Goal: Contribute content: Add original content to the website for others to see

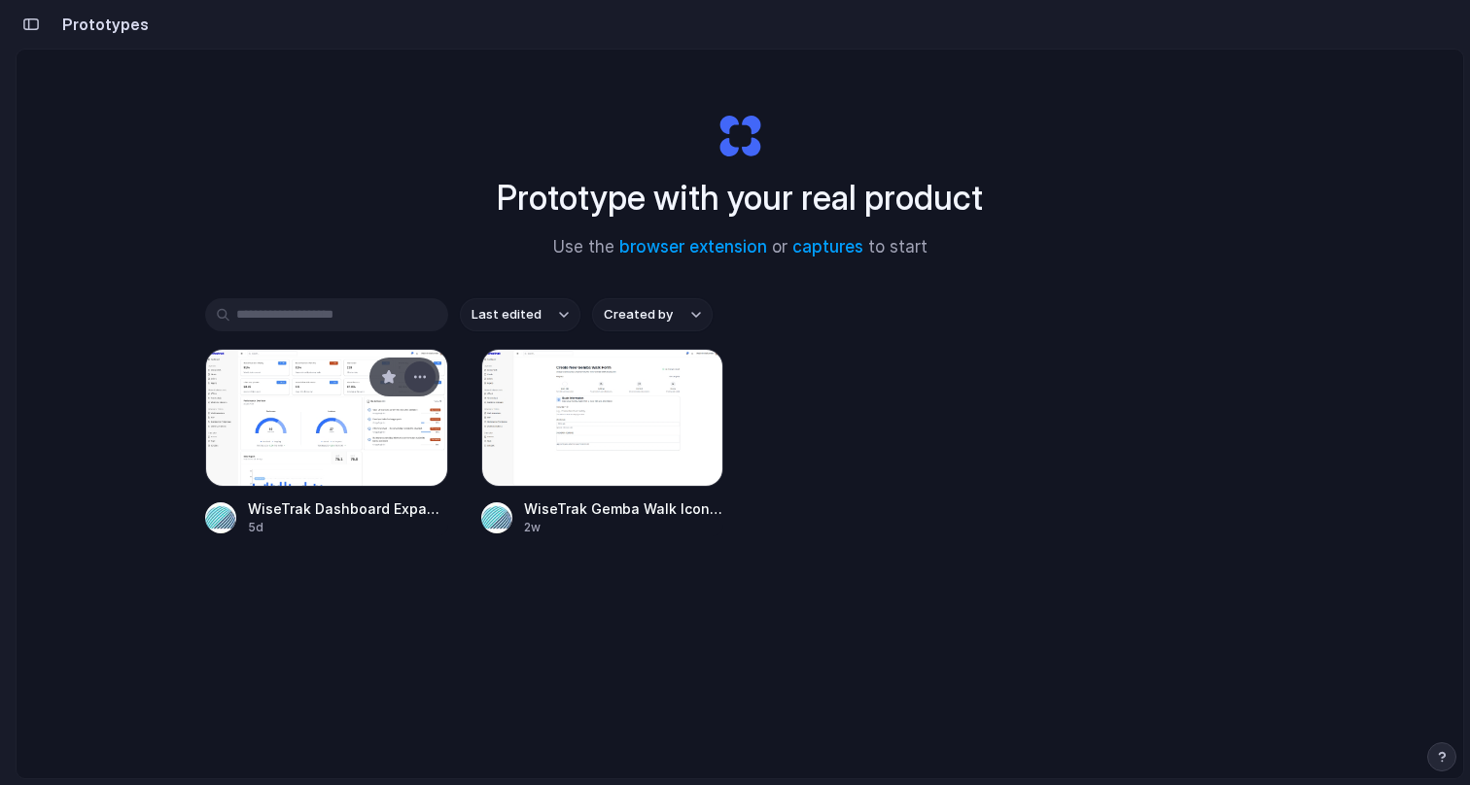
click at [404, 376] on button "button" at bounding box center [419, 377] width 31 height 31
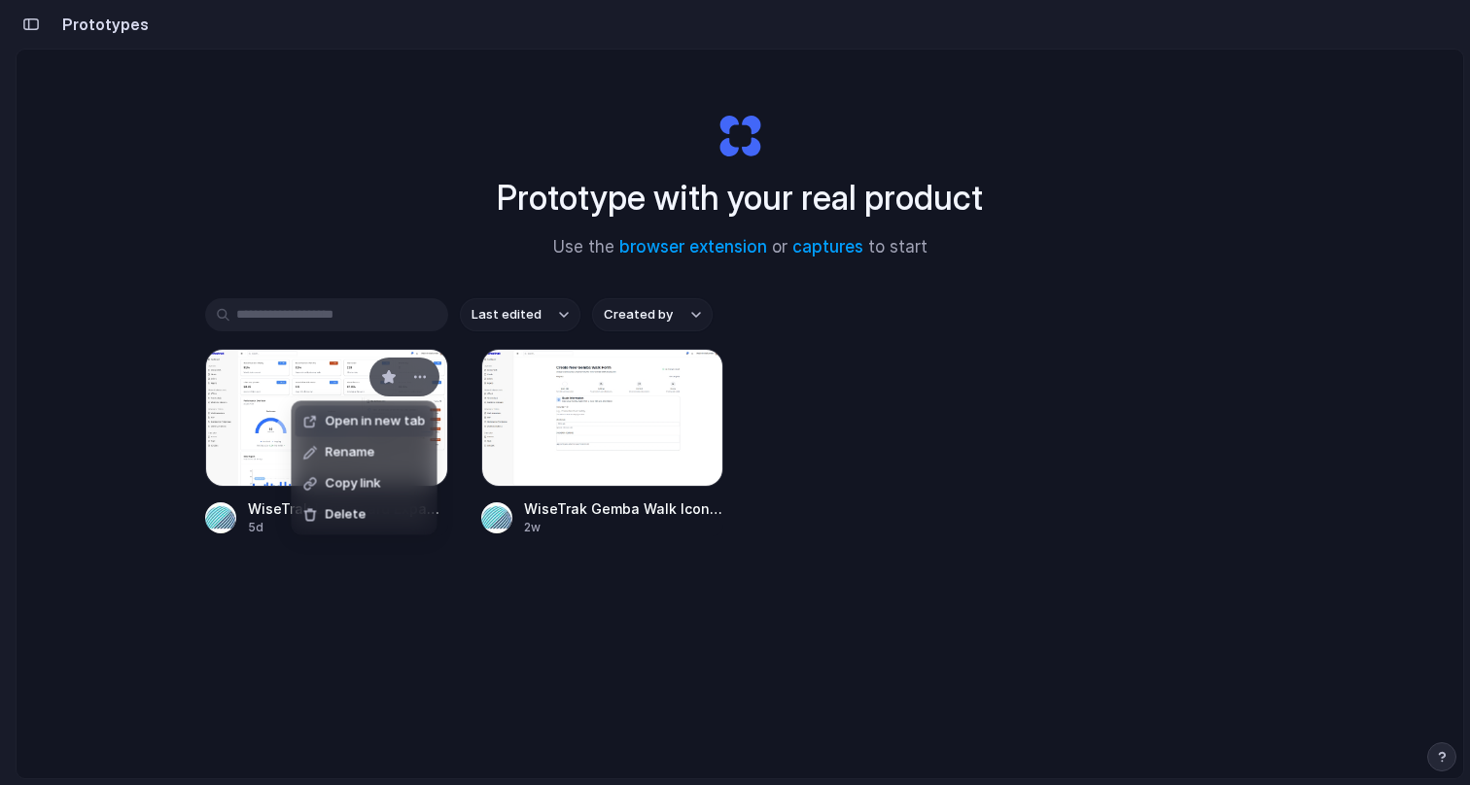
click at [322, 402] on ul "Open in new tab Rename Copy link Delete" at bounding box center [365, 468] width 146 height 134
click at [252, 402] on div "Open in new tab Rename Copy link Delete" at bounding box center [735, 392] width 1470 height 785
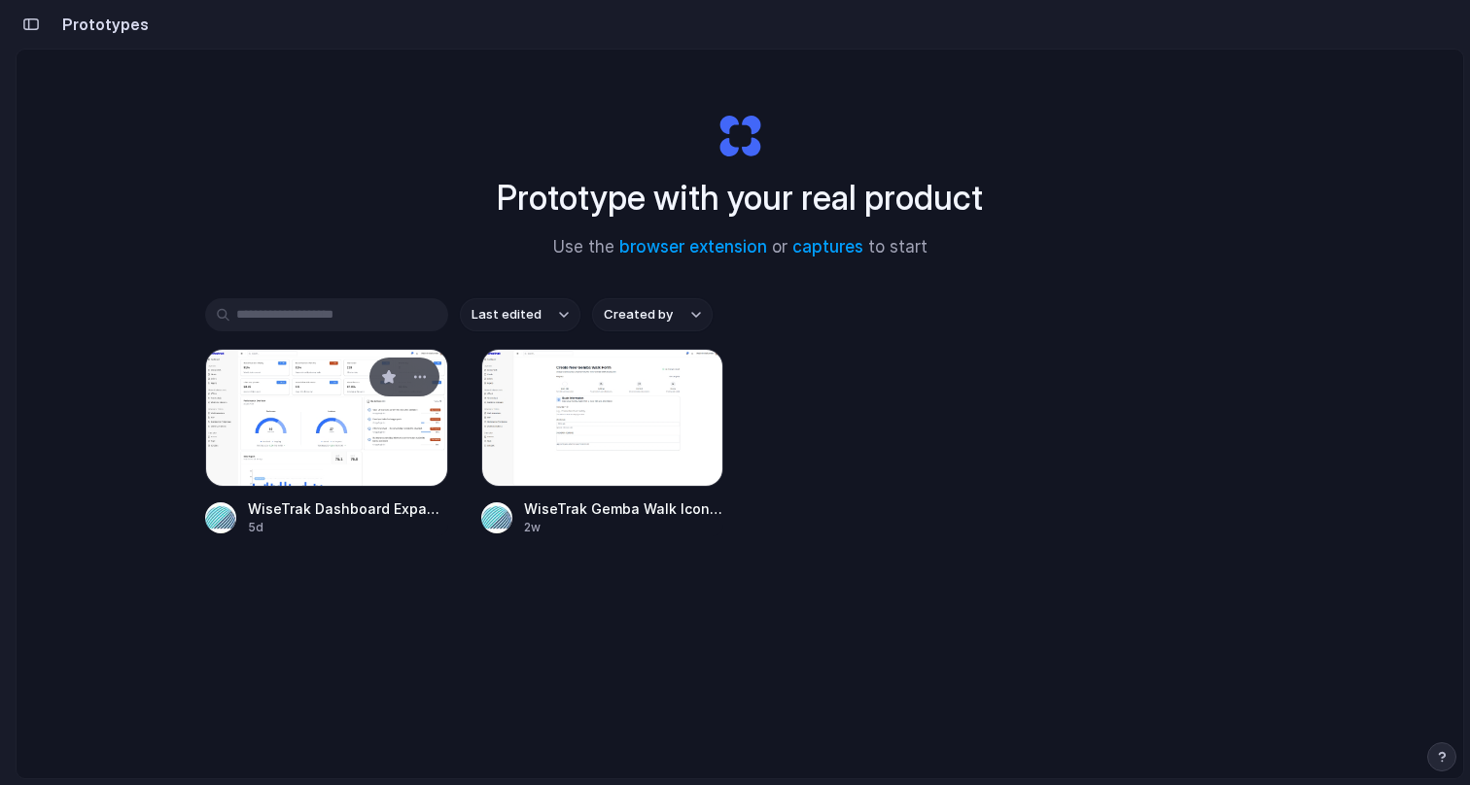
click at [301, 389] on div at bounding box center [326, 418] width 243 height 138
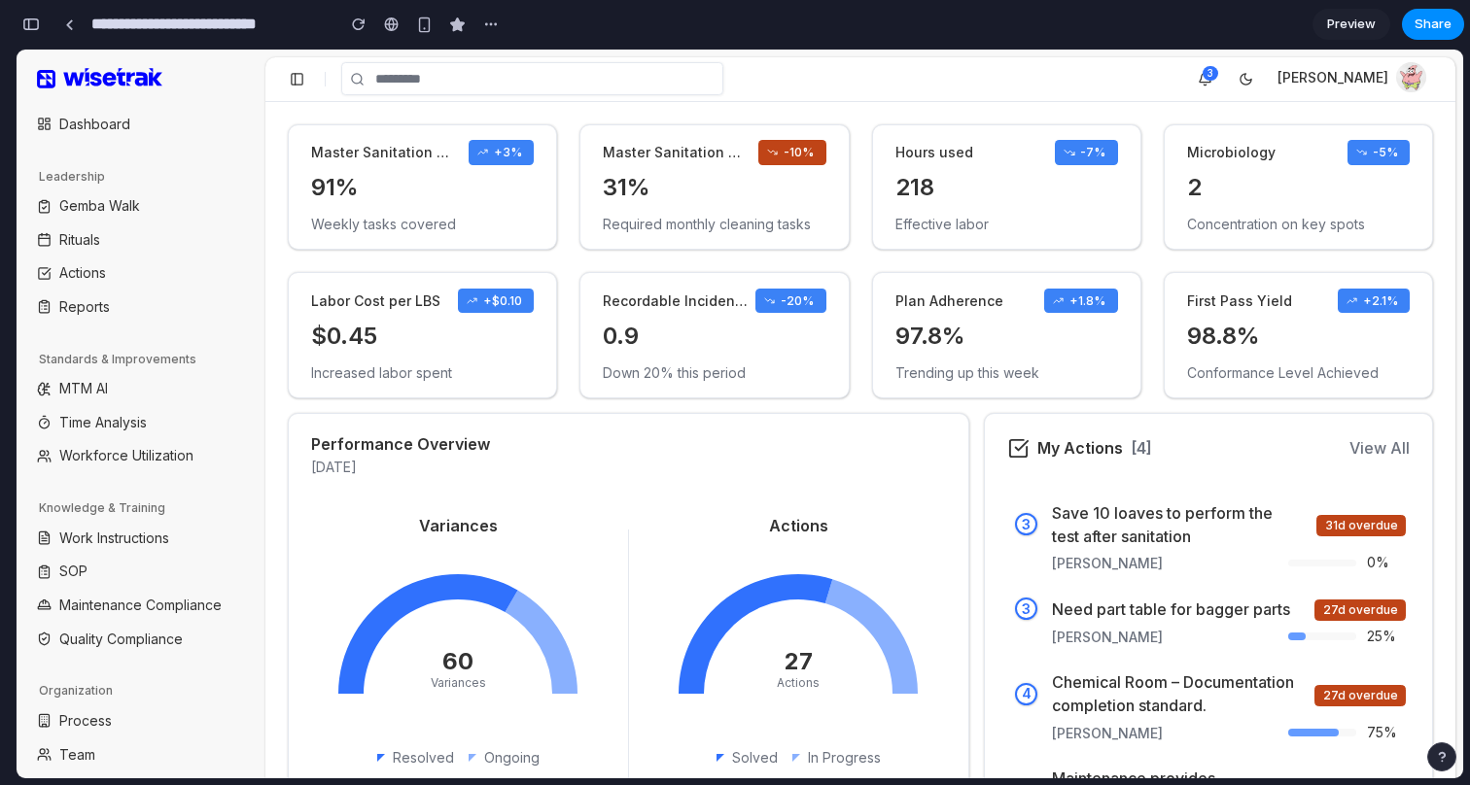
click at [300, 82] on button at bounding box center [297, 79] width 26 height 26
click at [299, 82] on button at bounding box center [297, 79] width 26 height 26
click at [305, 80] on button at bounding box center [297, 79] width 26 height 26
click at [302, 85] on button at bounding box center [297, 79] width 26 height 26
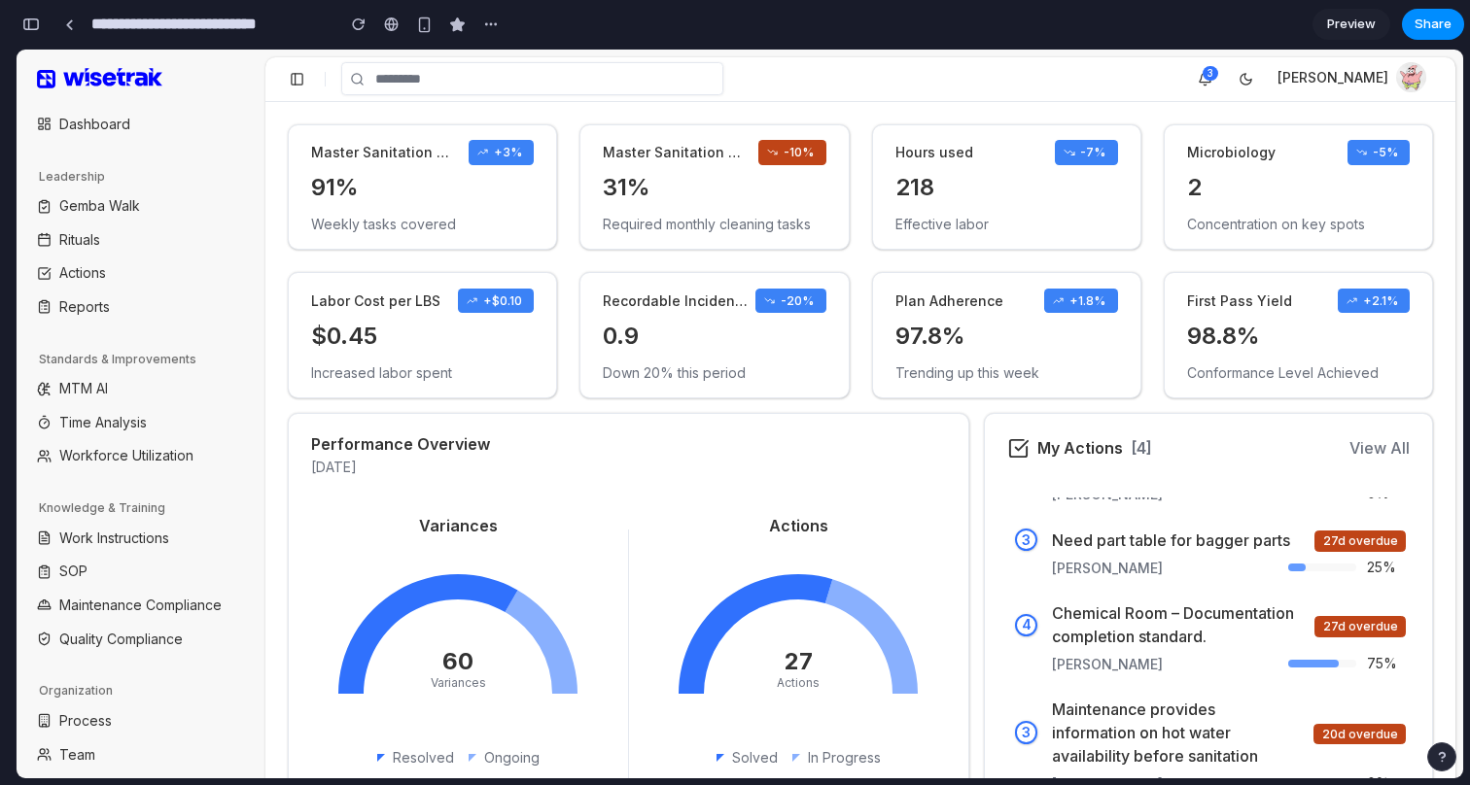
click at [722, 303] on dt "Recordable Incident Rate" at bounding box center [679, 301] width 153 height 19
click at [297, 72] on button at bounding box center [297, 79] width 26 height 26
click at [26, 26] on div "button" at bounding box center [30, 24] width 17 height 14
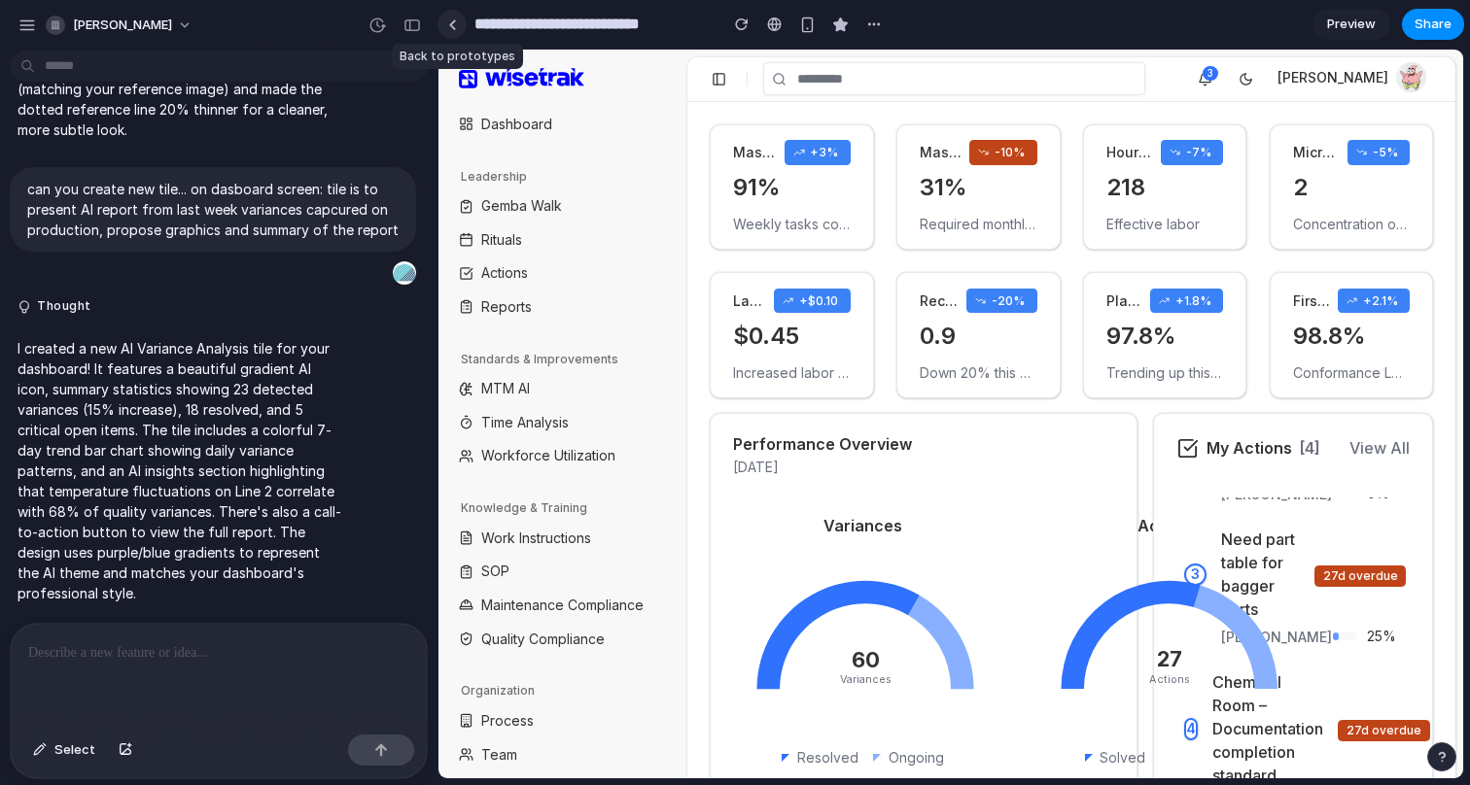
click at [450, 23] on div at bounding box center [452, 24] width 9 height 11
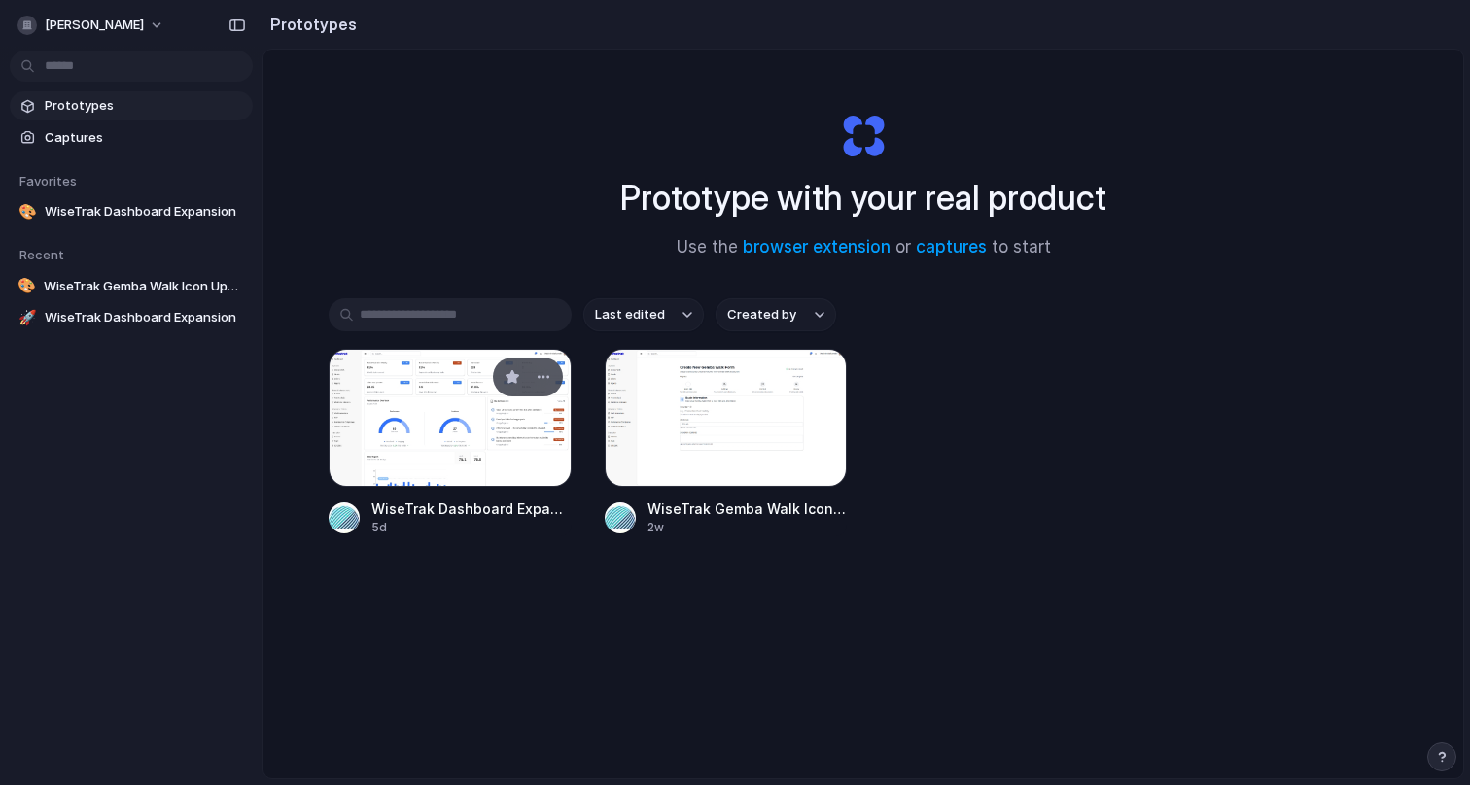
click at [386, 400] on div at bounding box center [450, 418] width 243 height 138
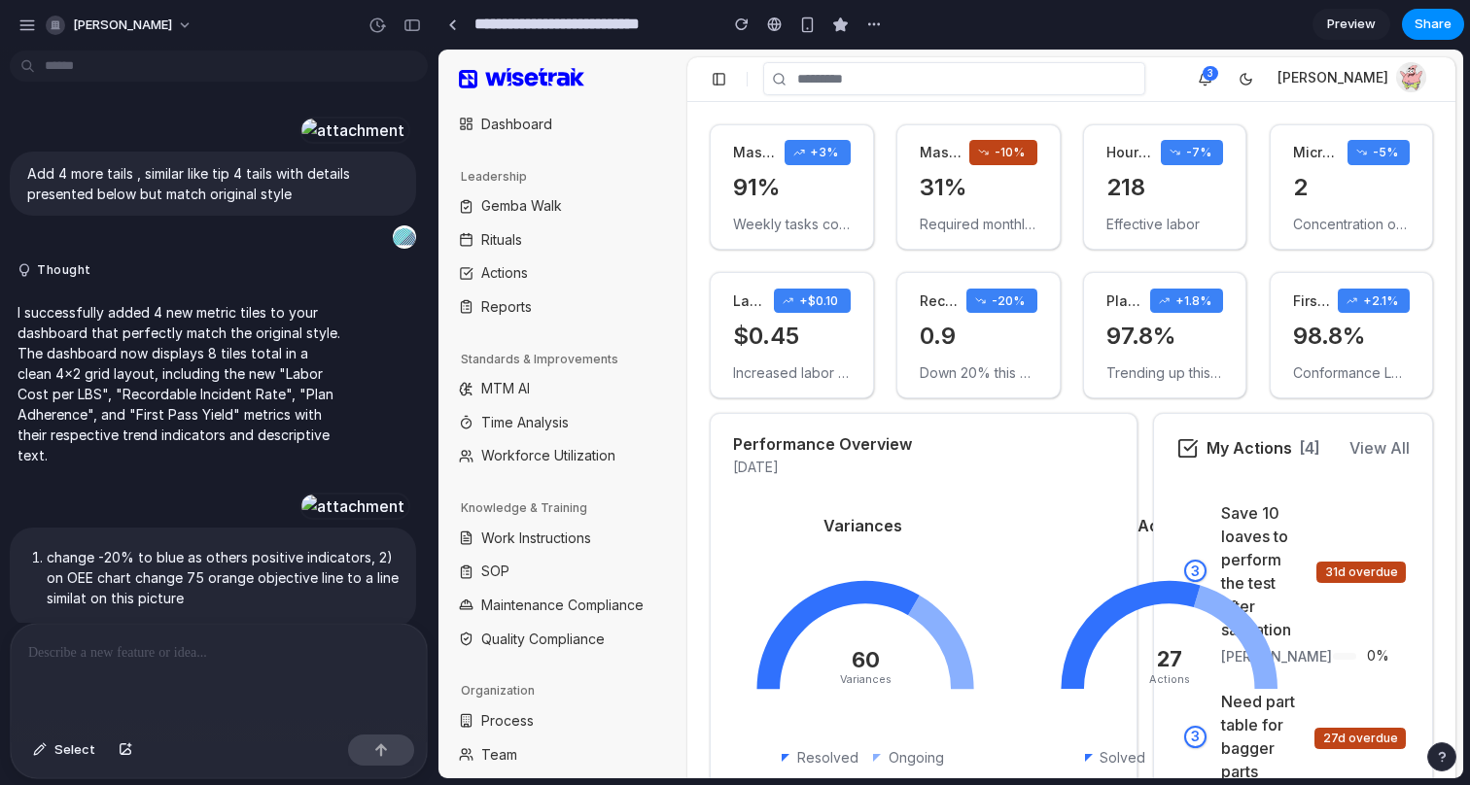
scroll to position [1808, 0]
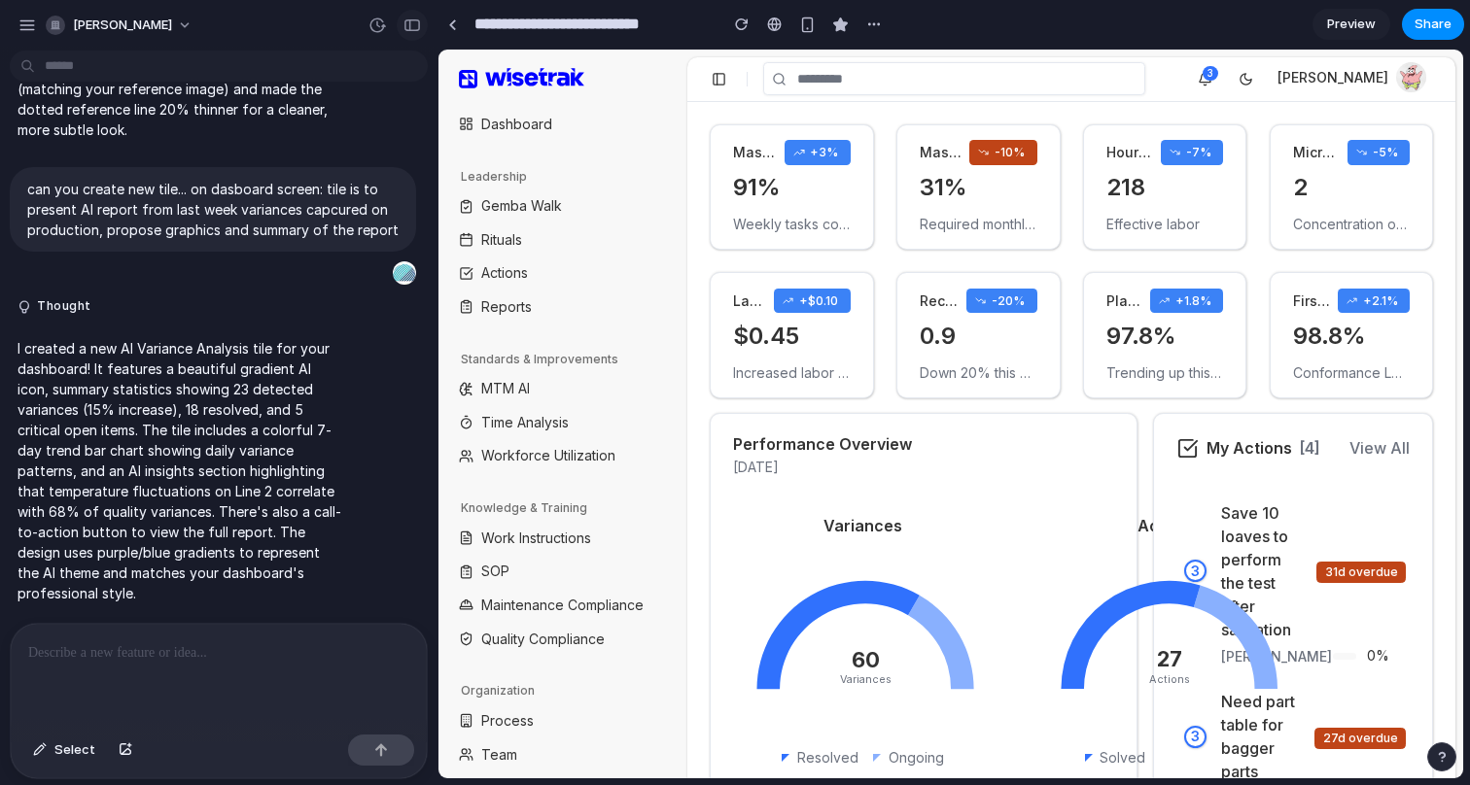
click at [398, 17] on button "button" at bounding box center [412, 25] width 31 height 31
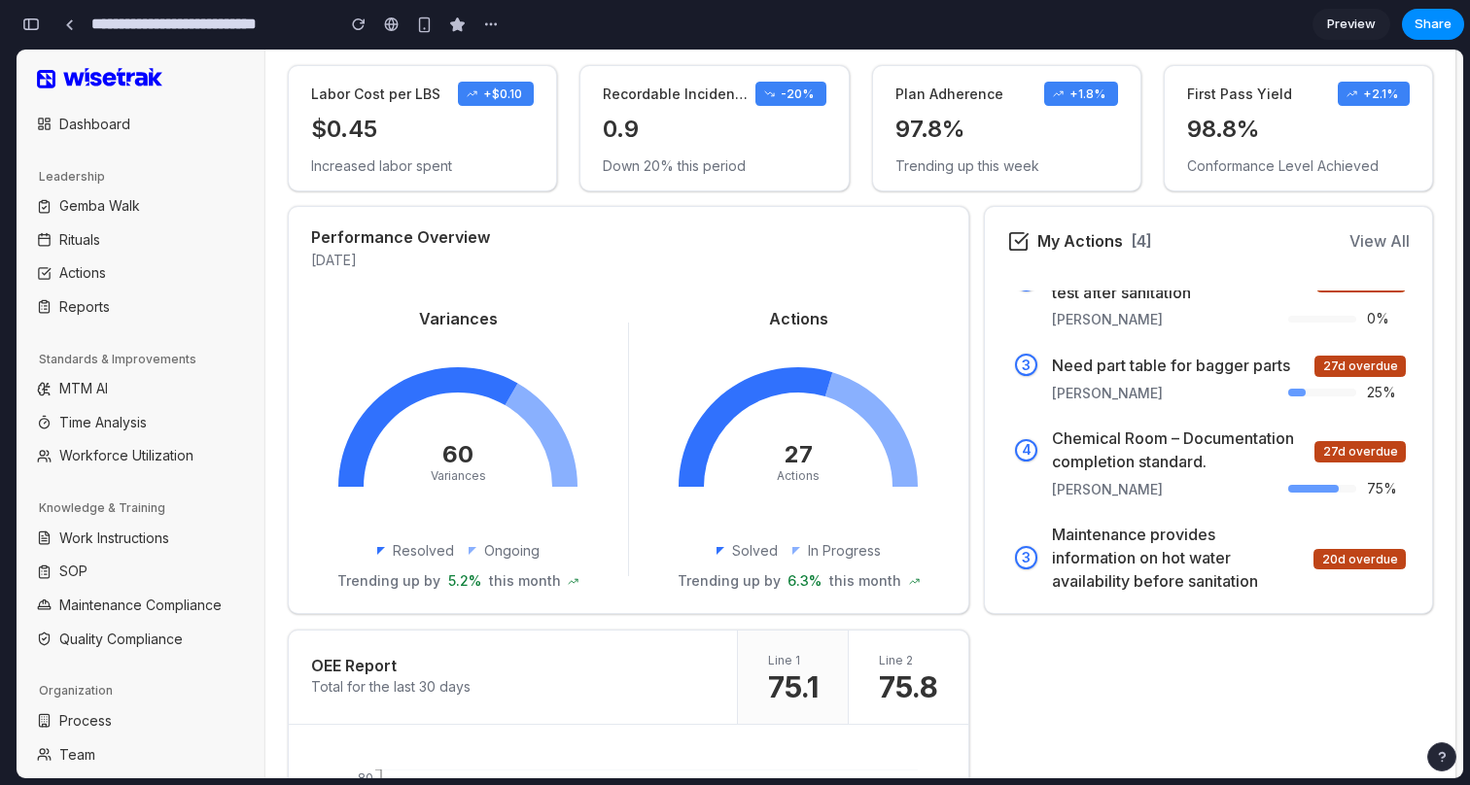
scroll to position [0, 0]
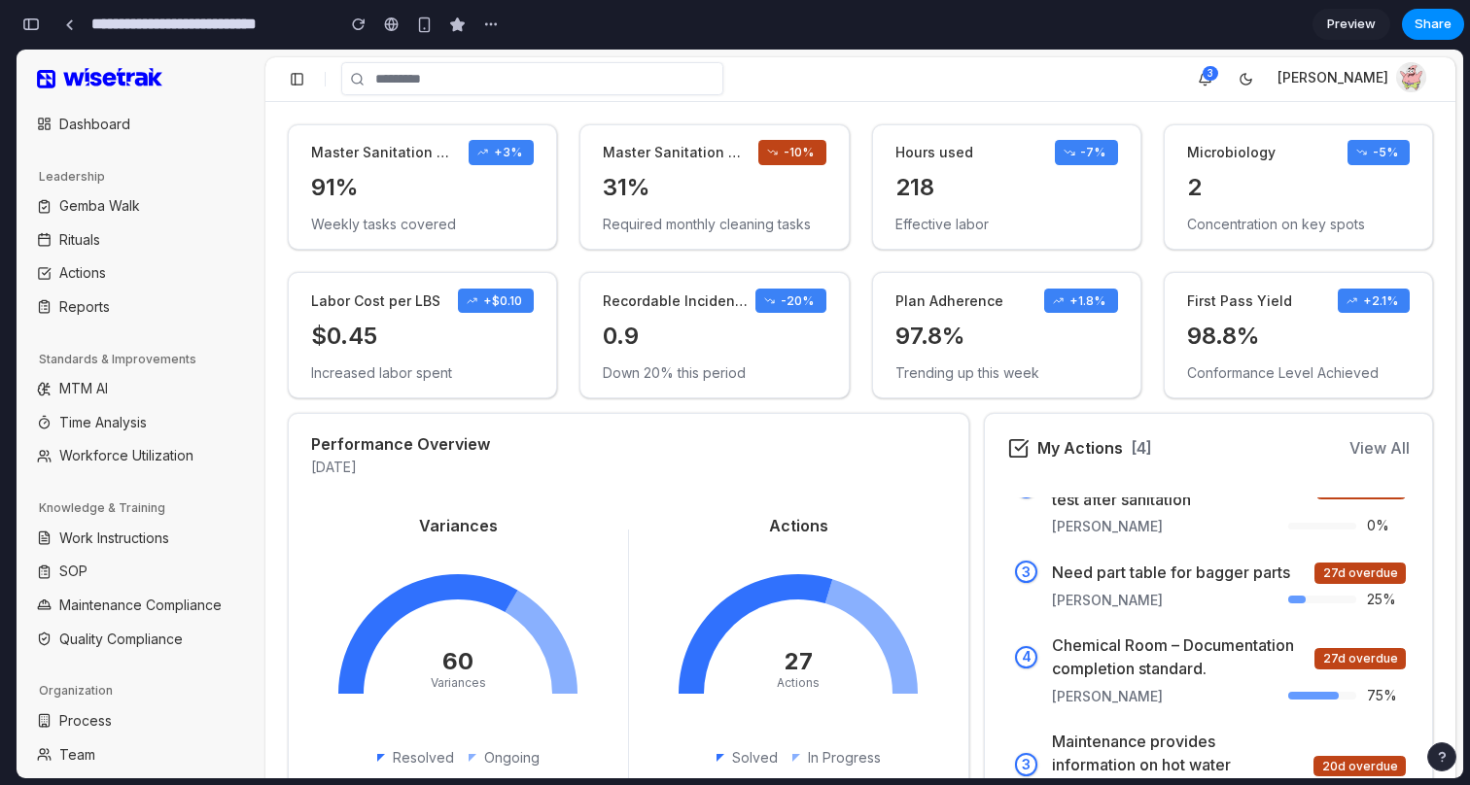
click at [944, 86] on div "3 [PERSON_NAME]" at bounding box center [860, 79] width 1190 height 34
click at [61, 23] on link at bounding box center [68, 24] width 29 height 29
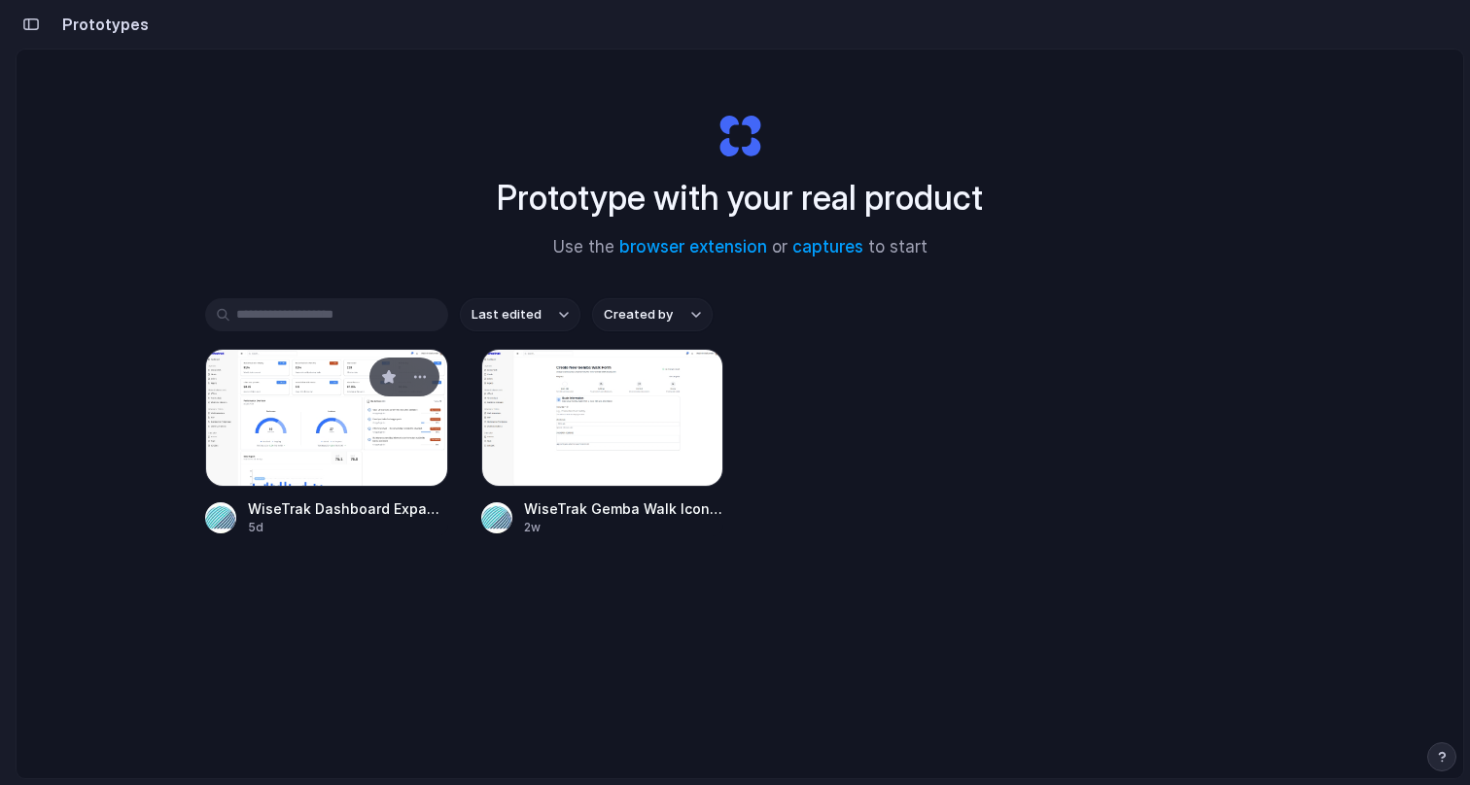
click at [365, 417] on div at bounding box center [326, 418] width 243 height 138
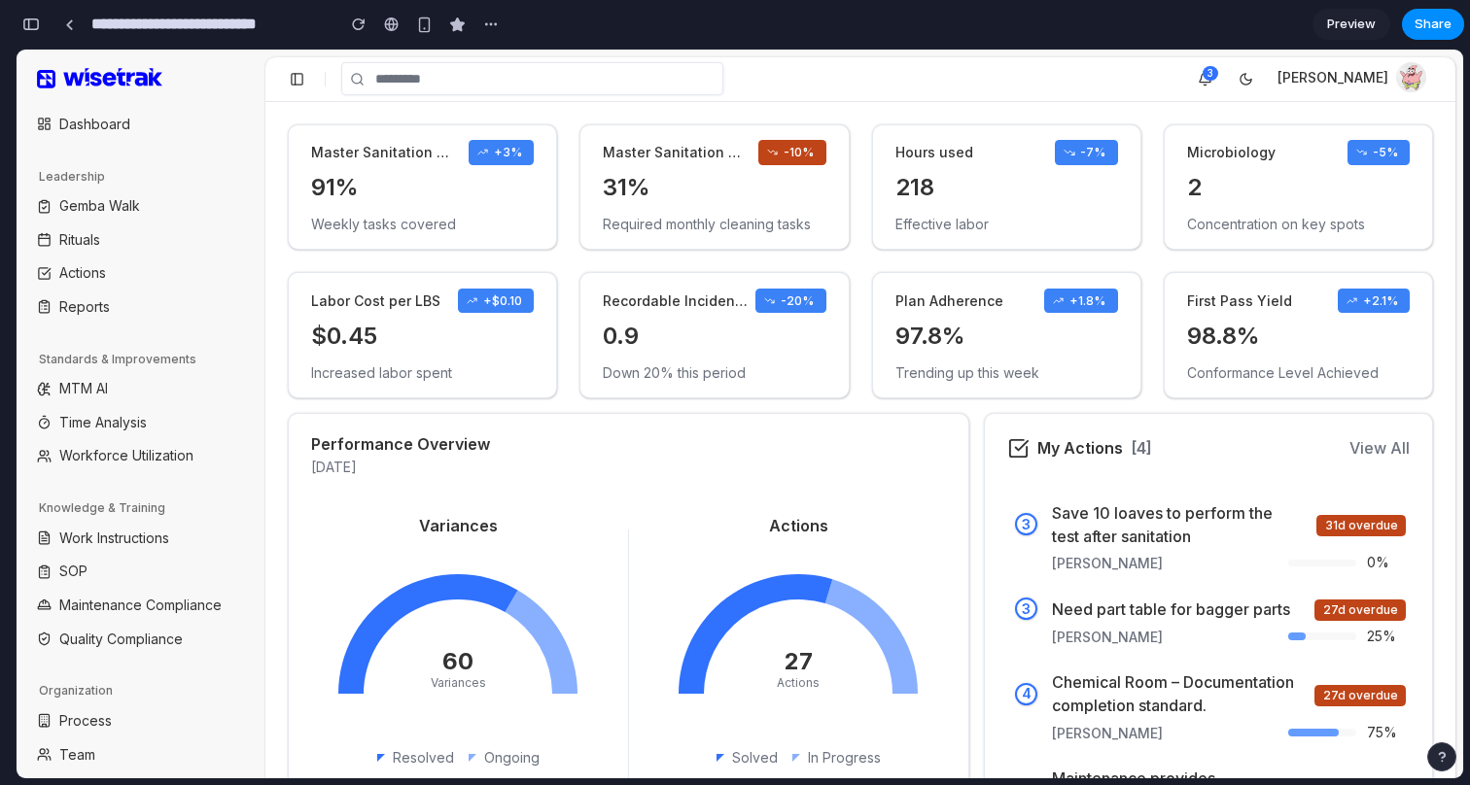
scroll to position [2900, 0]
click at [39, 24] on div "button" at bounding box center [30, 24] width 17 height 14
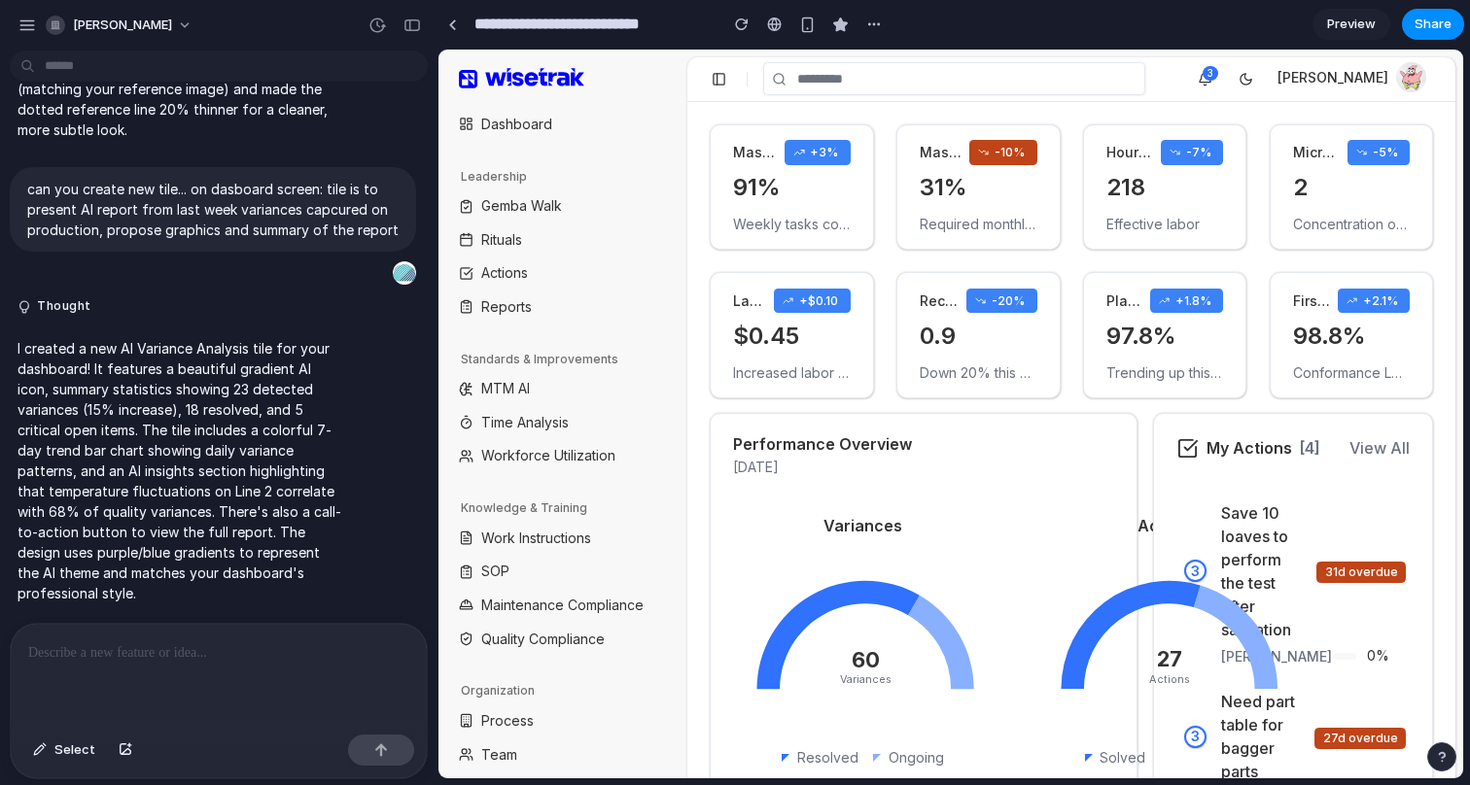
scroll to position [0, 0]
click at [220, 662] on p at bounding box center [218, 652] width 381 height 23
click at [210, 651] on p "**********" at bounding box center [218, 652] width 381 height 23
click at [245, 652] on p "**********" at bounding box center [218, 652] width 381 height 23
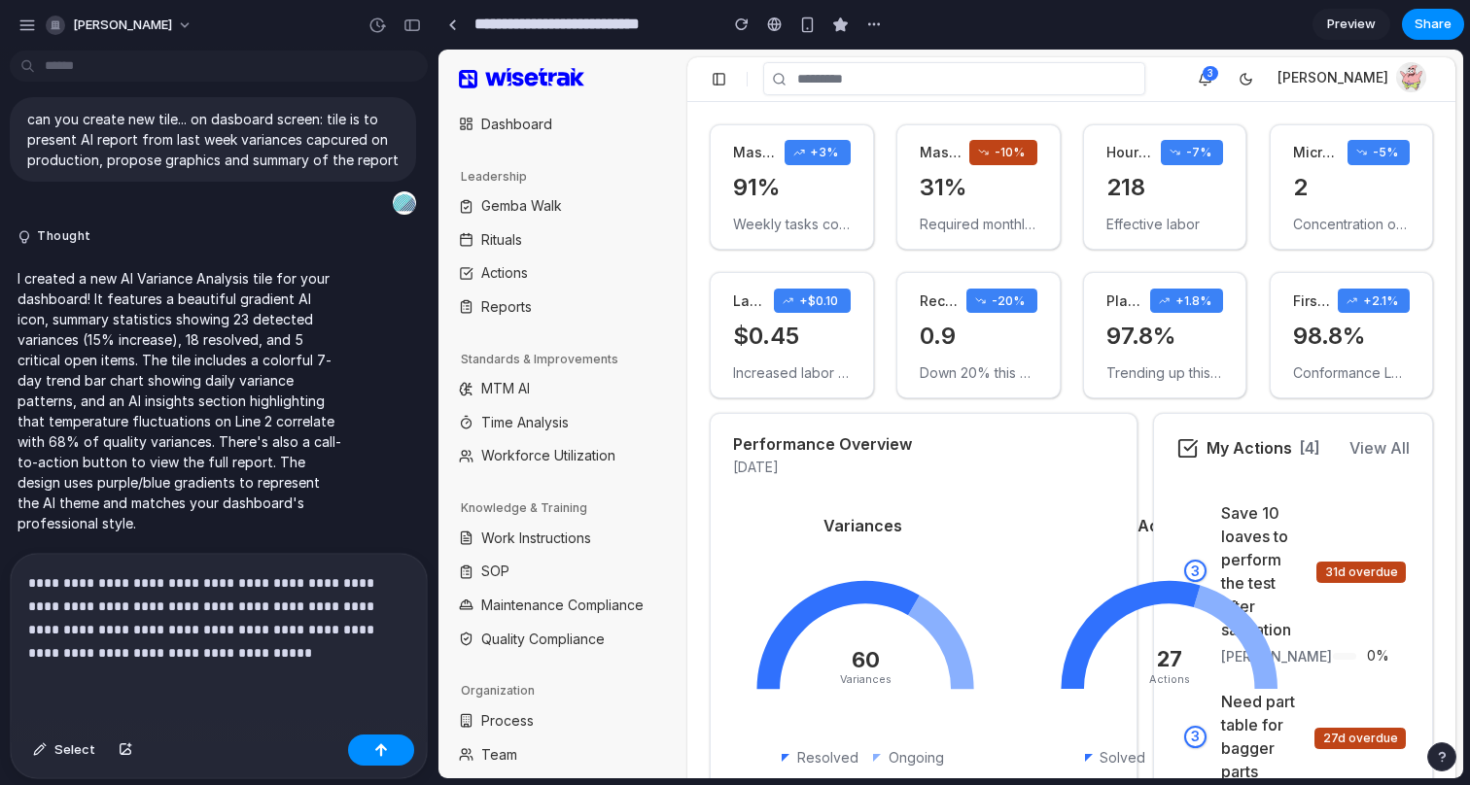
scroll to position [2007, 0]
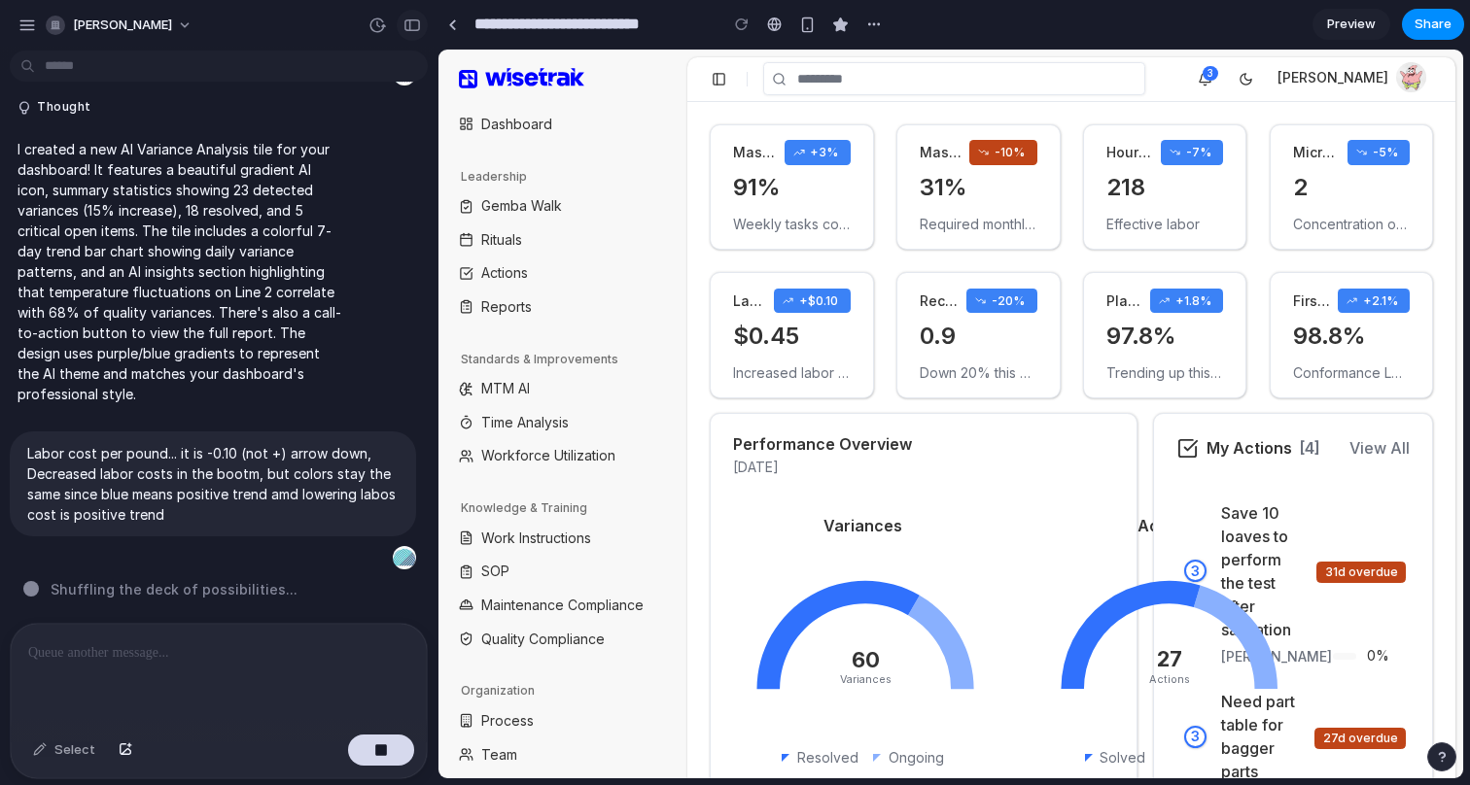
click at [412, 21] on div "button" at bounding box center [411, 25] width 17 height 14
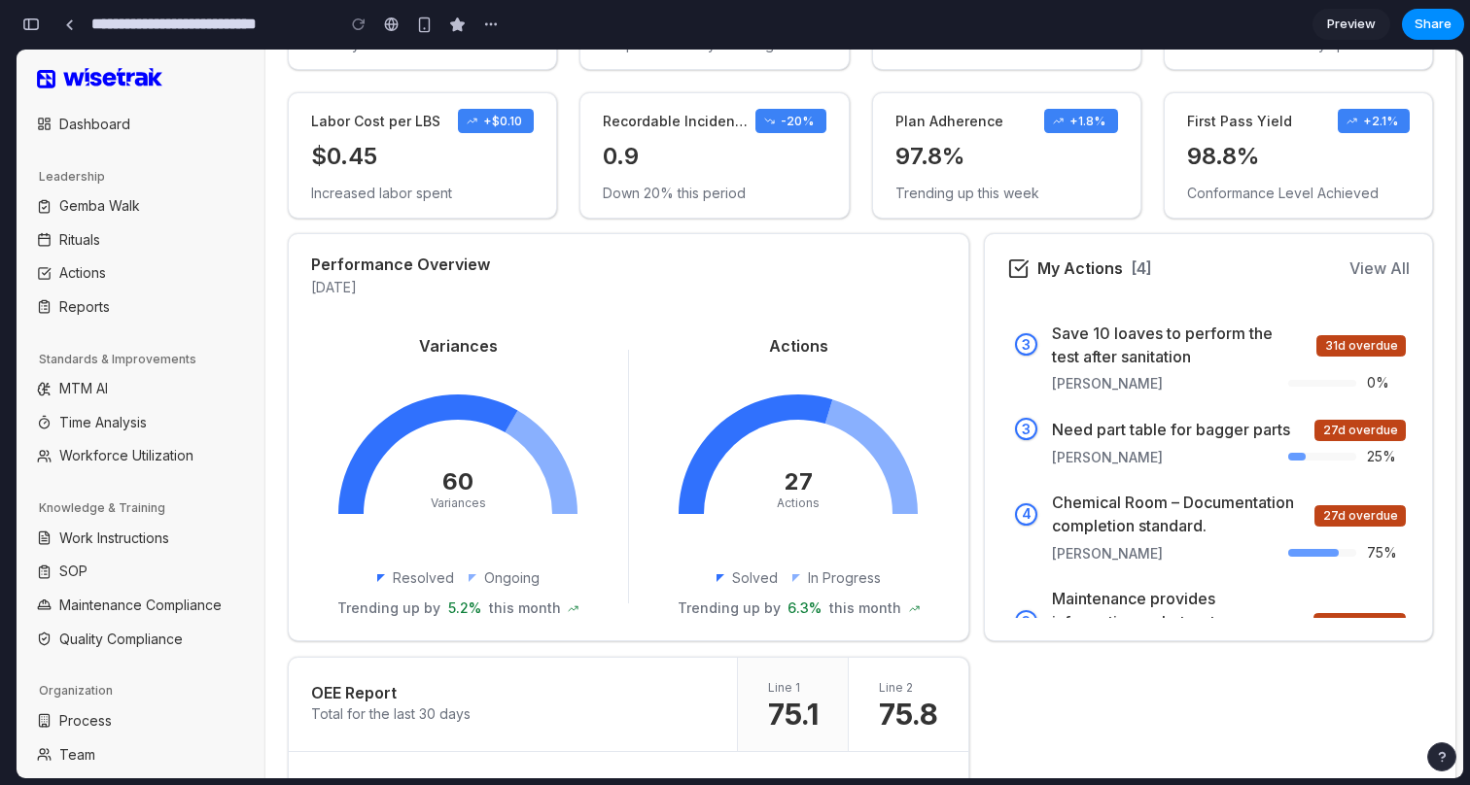
scroll to position [4252, 0]
click at [59, 23] on link at bounding box center [68, 24] width 29 height 29
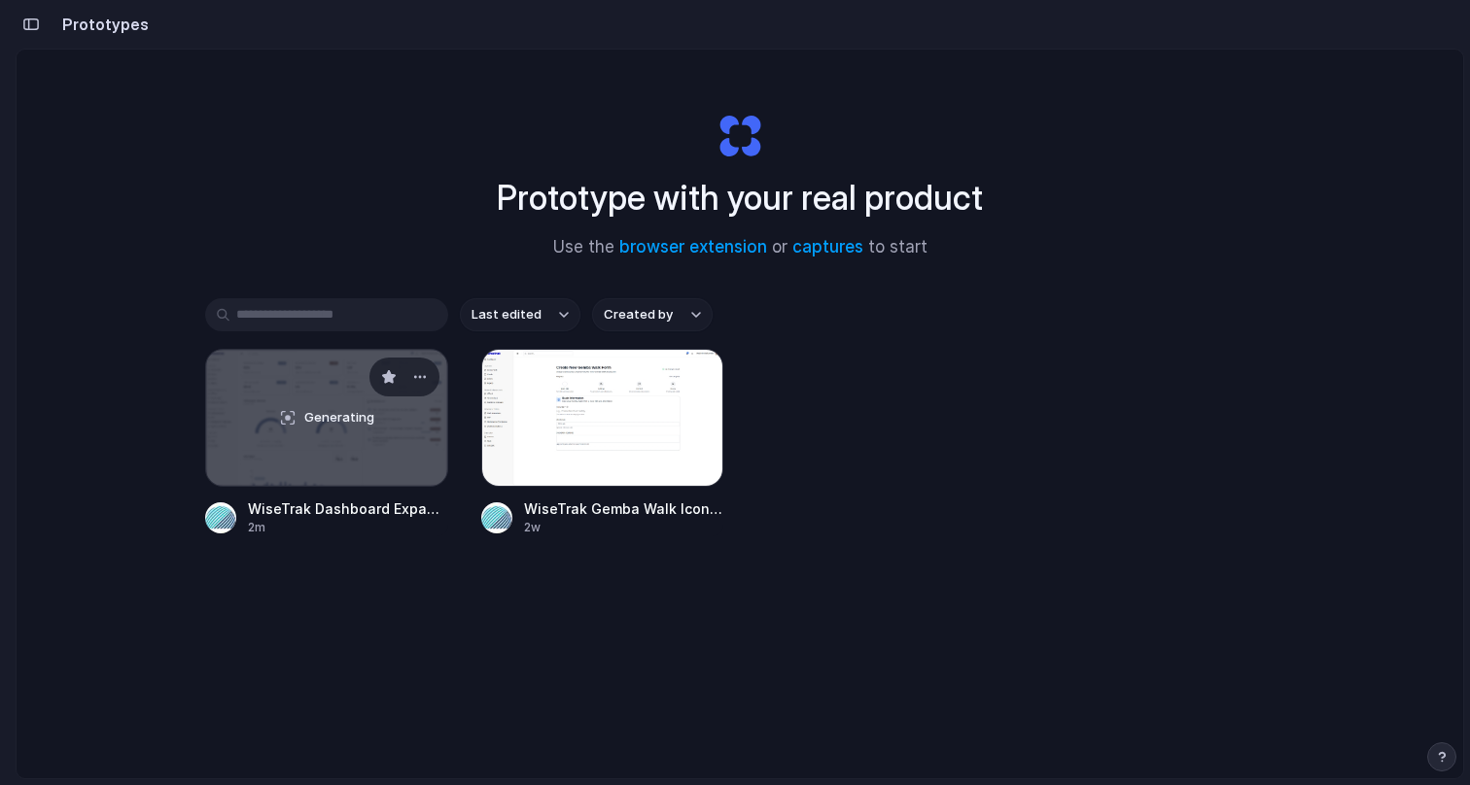
click at [356, 387] on div "Generating" at bounding box center [326, 418] width 241 height 136
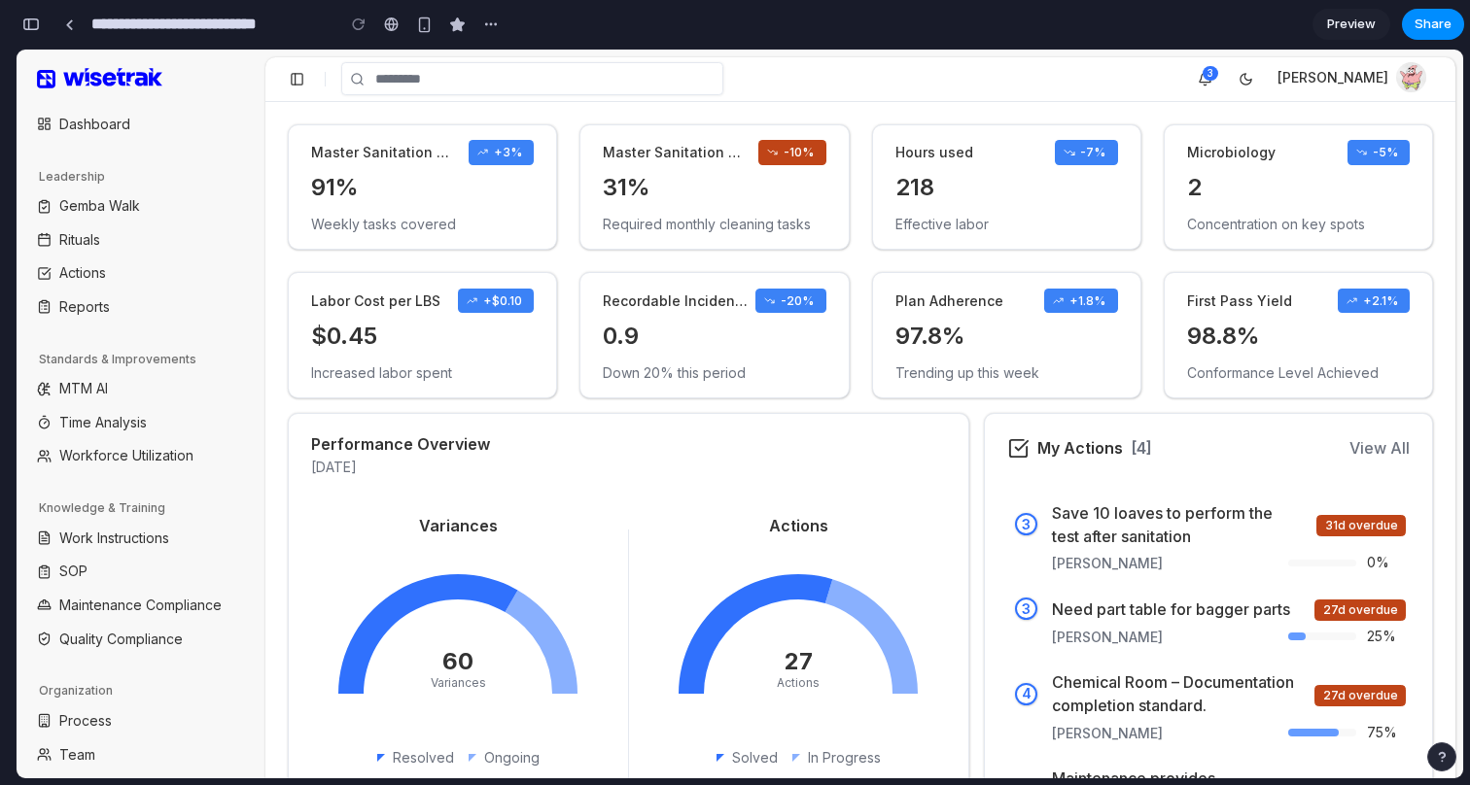
scroll to position [3262, 0]
click at [23, 14] on button "button" at bounding box center [31, 24] width 31 height 31
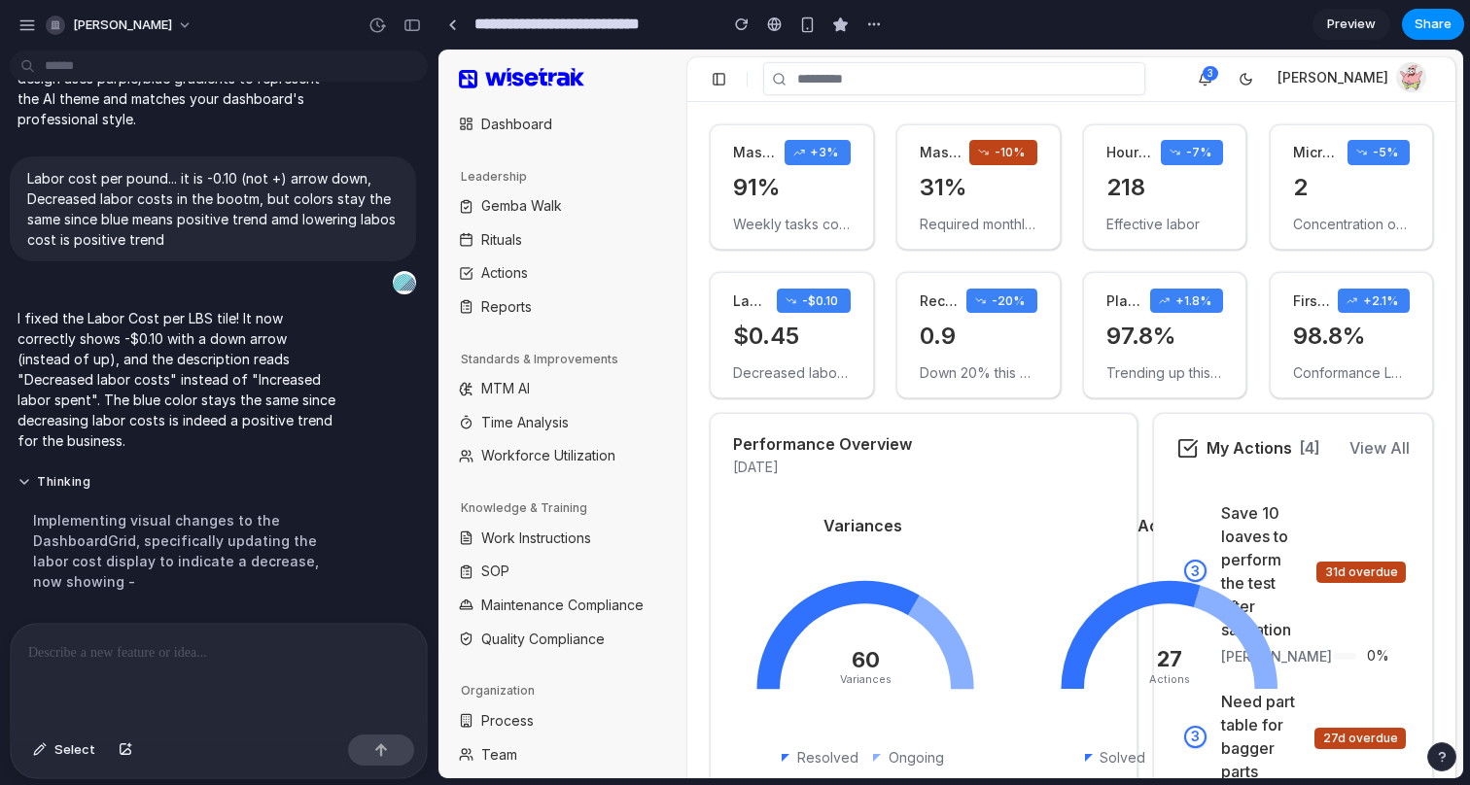
scroll to position [2262, 0]
click at [715, 70] on button at bounding box center [719, 79] width 26 height 26
click at [404, 32] on button "button" at bounding box center [412, 25] width 31 height 31
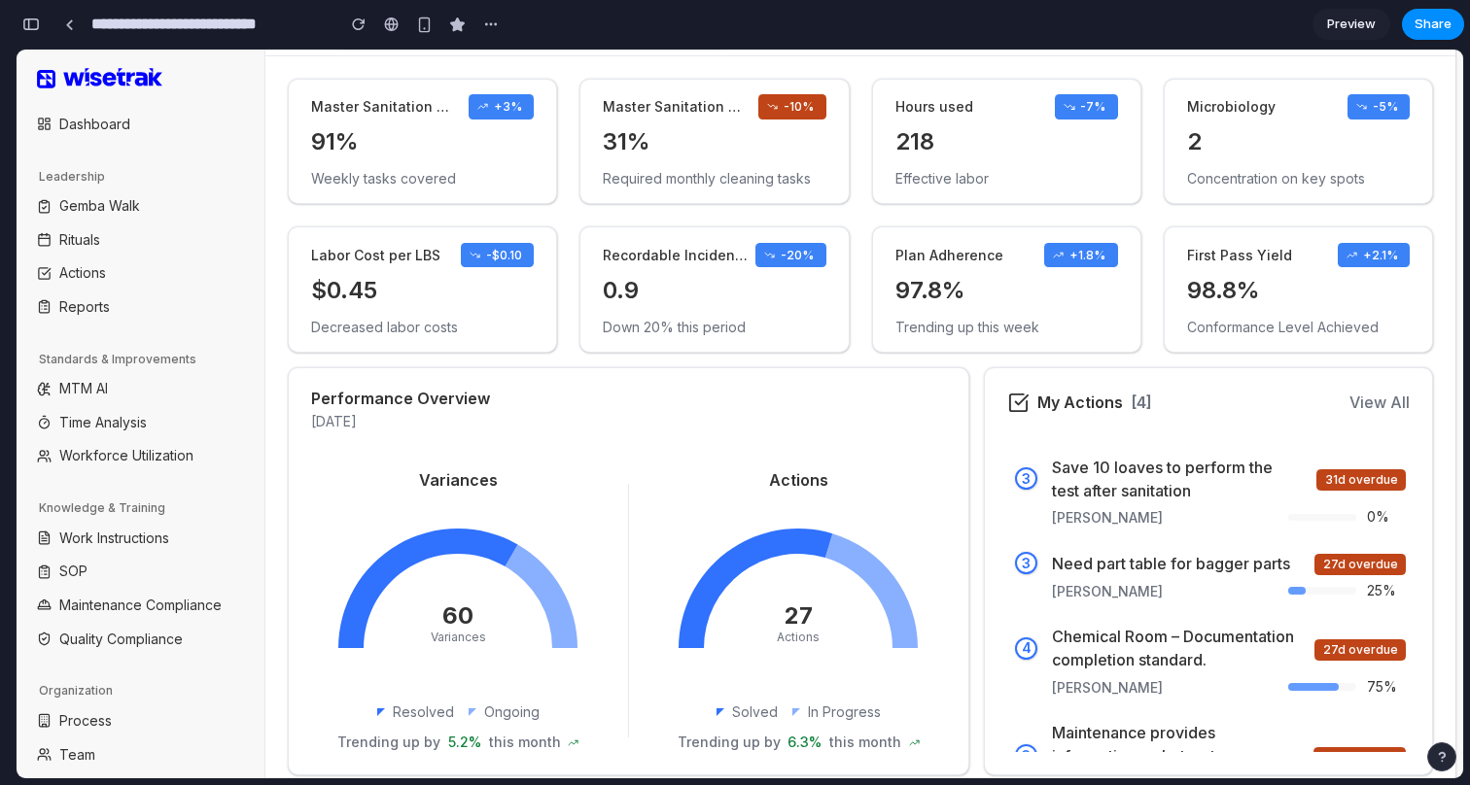
scroll to position [0, 0]
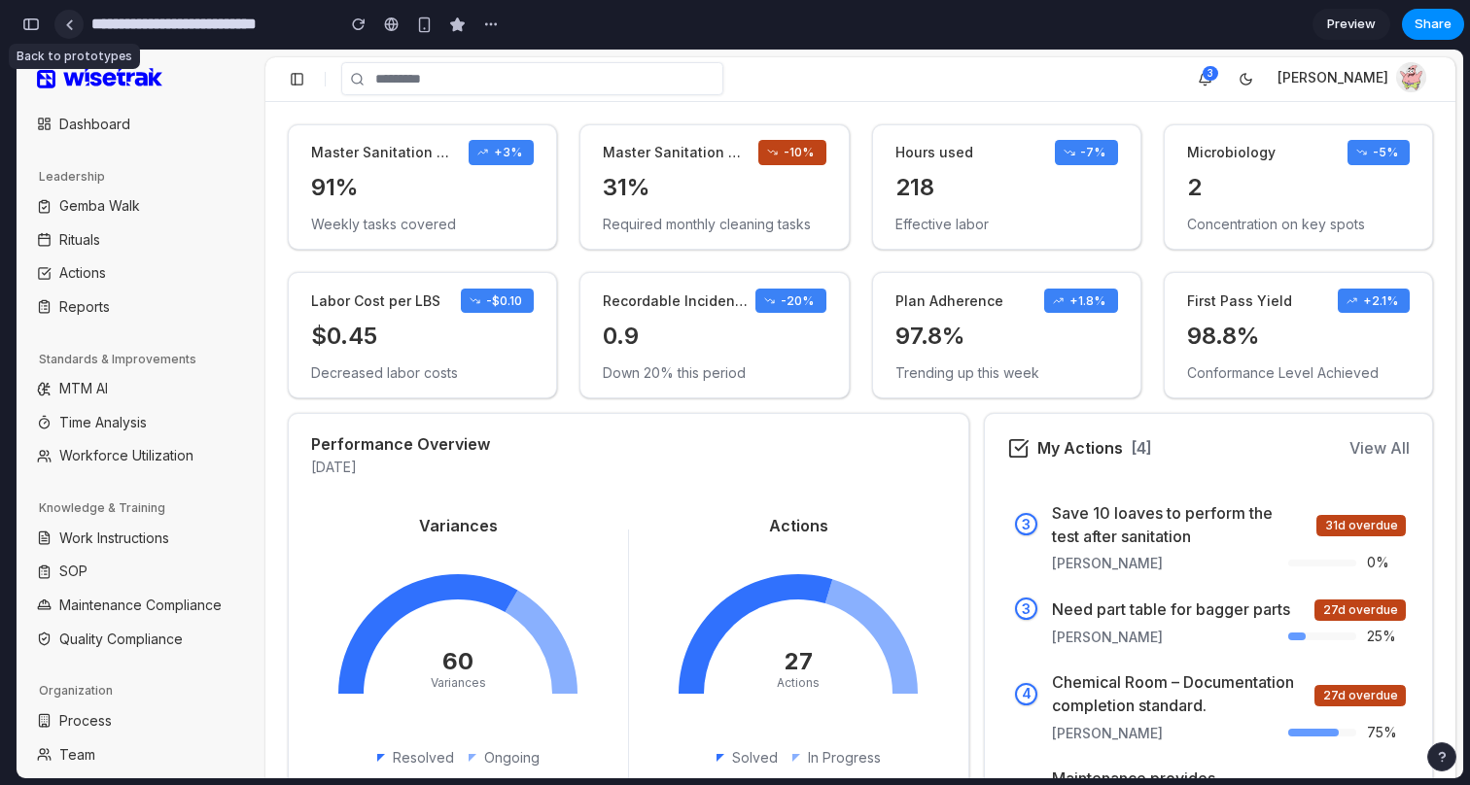
click at [62, 21] on link at bounding box center [68, 24] width 29 height 29
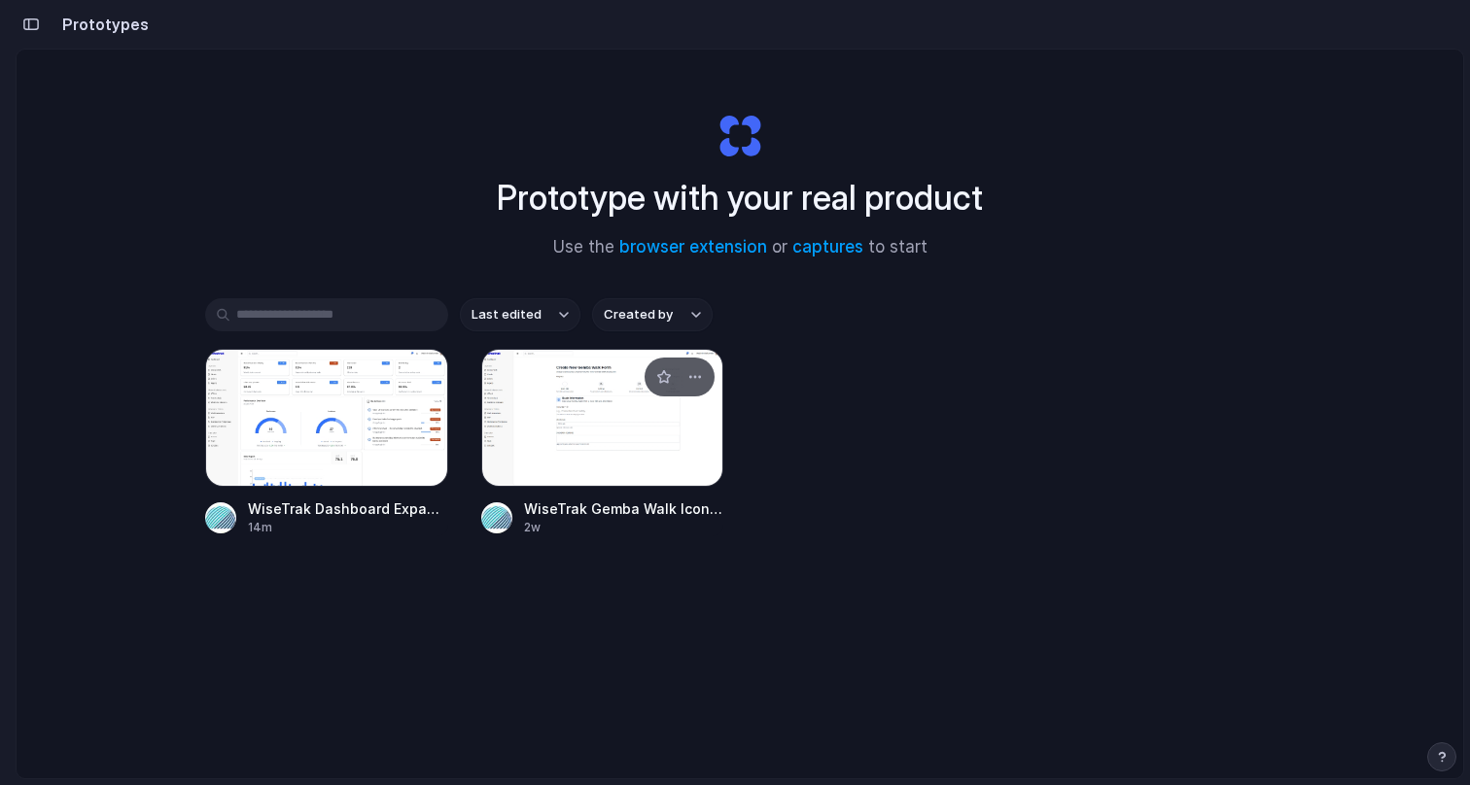
click at [571, 434] on div at bounding box center [602, 418] width 243 height 138
